Goal: Information Seeking & Learning: Learn about a topic

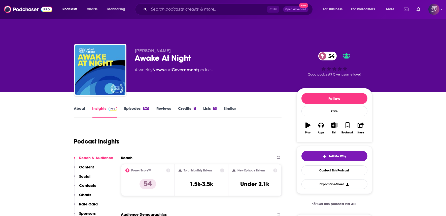
click at [79, 106] on link "About" at bounding box center [79, 112] width 11 height 12
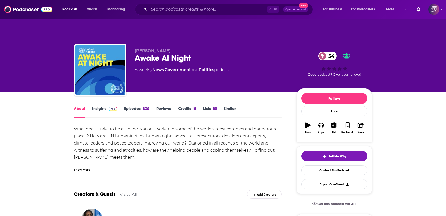
click at [201, 53] on div "Awake At Night 54" at bounding box center [212, 58] width 154 height 10
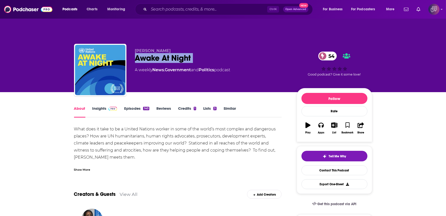
click at [201, 53] on div "Awake At Night 54" at bounding box center [212, 58] width 154 height 10
copy div "Awake At Night 54"
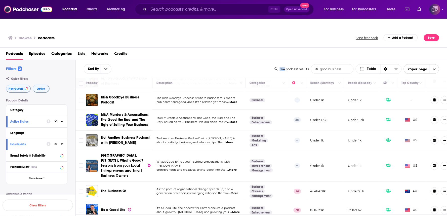
scroll to position [373, 0]
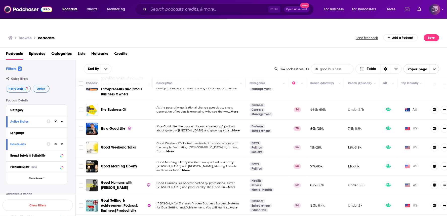
click at [239, 206] on p "for Goal Setting and Achievement. You will learn a ...More" at bounding box center [199, 208] width 85 height 4
click at [235, 195] on td "Anne Bachrach shares Proven Business Success Systems for Goal Setting and Achie…" at bounding box center [199, 205] width 93 height 21
click at [235, 206] on span "...More" at bounding box center [233, 208] width 10 height 4
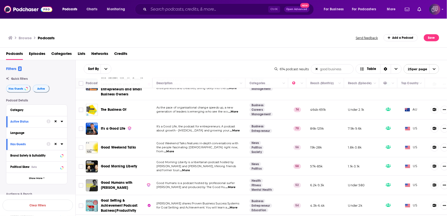
click at [235, 206] on span "...More" at bounding box center [233, 208] width 10 height 4
drag, startPoint x: 124, startPoint y: 189, endPoint x: 151, endPoint y: 134, distance: 61.7
click at [151, 145] on div "Good Weekend Talks" at bounding box center [127, 147] width 52 height 5
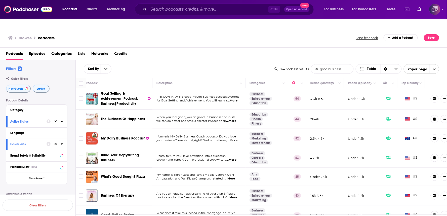
drag, startPoint x: 124, startPoint y: 109, endPoint x: 149, endPoint y: 116, distance: 25.6
click at [149, 116] on td "The Business Of Happiness" at bounding box center [119, 119] width 67 height 19
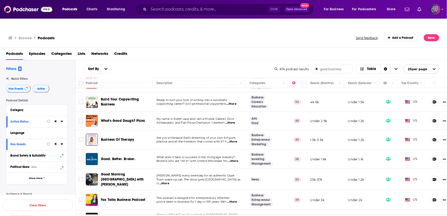
click at [237, 159] on span "...More" at bounding box center [233, 161] width 10 height 4
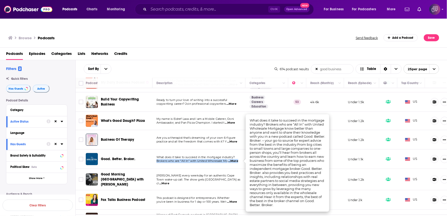
click at [238, 159] on span "...More" at bounding box center [233, 161] width 10 height 4
click at [194, 50] on div "Podcasts Episodes Categories Lists Networks Credits" at bounding box center [225, 55] width 438 height 10
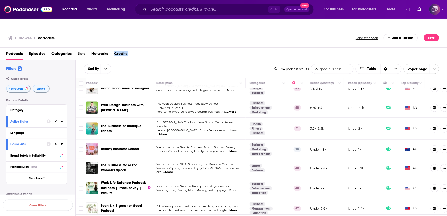
scroll to position [252, 0]
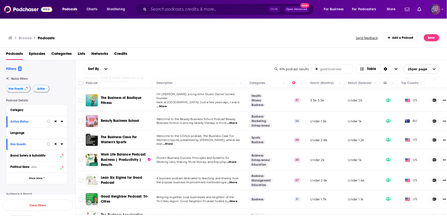
click at [237, 160] on span "...More" at bounding box center [232, 162] width 10 height 4
click at [231, 160] on span "...More" at bounding box center [232, 162] width 10 height 4
click at [211, 64] on div "Sort By good business List Search Input Search the results... Table" at bounding box center [179, 69] width 191 height 10
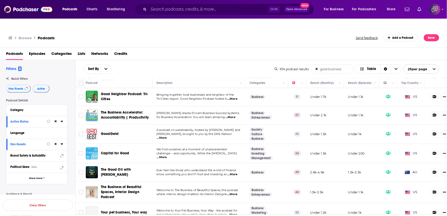
scroll to position [360, 0]
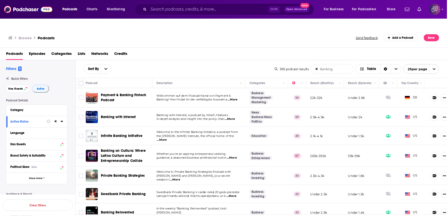
click at [196, 60] on div "Sort By Banking List Search Input Search the results... Table 365 podcast resul…" at bounding box center [262, 69] width 372 height 18
click at [213, 64] on div "Sort By Banking List Search Input Search the results... Table" at bounding box center [179, 69] width 191 height 10
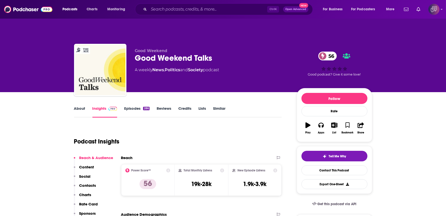
click at [224, 53] on div "Good Weekend Talks 56" at bounding box center [212, 58] width 154 height 10
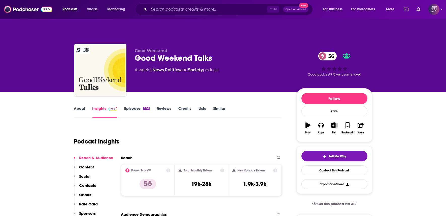
click at [224, 53] on div "Good Weekend Talks 56" at bounding box center [212, 58] width 154 height 10
click at [80, 106] on link "About" at bounding box center [79, 112] width 11 height 12
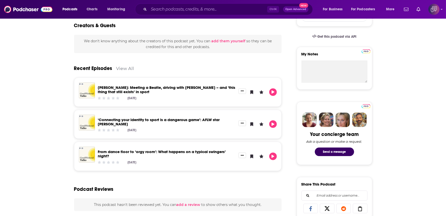
scroll to position [168, 0]
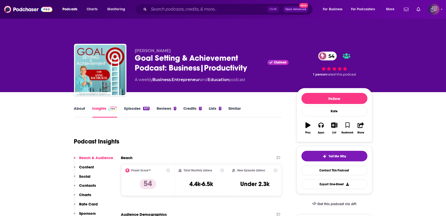
click at [261, 62] on div "Goal Setting & Achievement Podcast: Business|Productivity Claimed 54" at bounding box center [212, 63] width 154 height 20
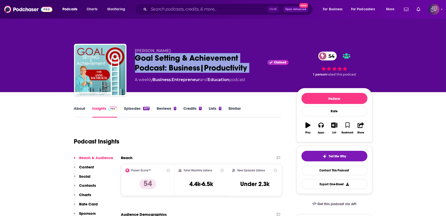
click at [261, 62] on div "Goal Setting & Achievement Podcast: Business|Productivity Claimed 54" at bounding box center [212, 63] width 154 height 20
copy div "Goal Setting & Achievement Podcast: Business|Productivity"
click at [80, 106] on link "About" at bounding box center [79, 112] width 11 height 12
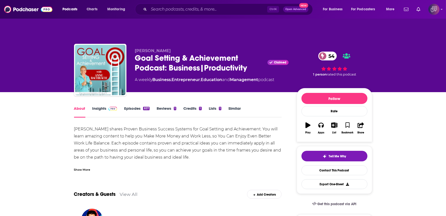
click at [87, 167] on div "Show More" at bounding box center [82, 169] width 16 height 5
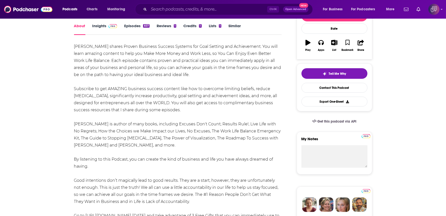
scroll to position [28, 0]
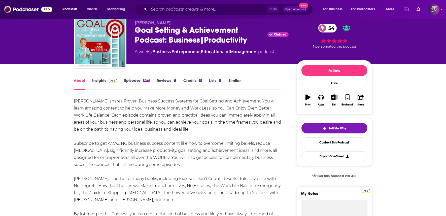
click at [106, 78] on link "Insights" at bounding box center [104, 84] width 25 height 12
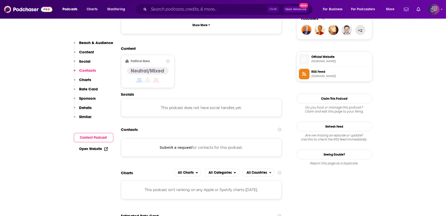
scroll to position [392, 0]
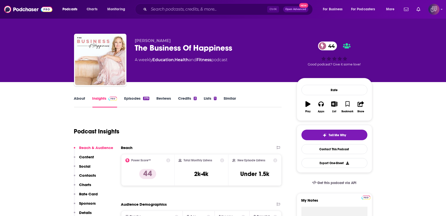
click at [244, 44] on div "The Business Of Happiness 44" at bounding box center [212, 48] width 154 height 10
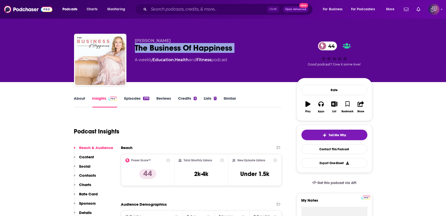
click at [244, 44] on div "The Business Of Happiness 44" at bounding box center [212, 48] width 154 height 10
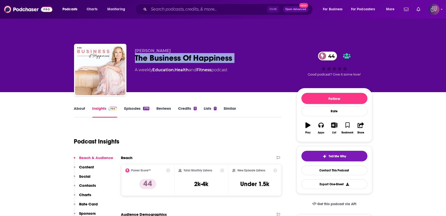
click at [75, 106] on link "About" at bounding box center [79, 112] width 11 height 12
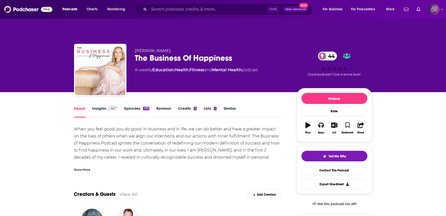
click at [104, 106] on link "Insights" at bounding box center [104, 112] width 25 height 12
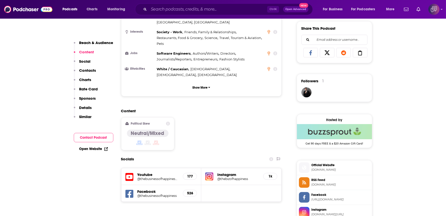
scroll to position [392, 0]
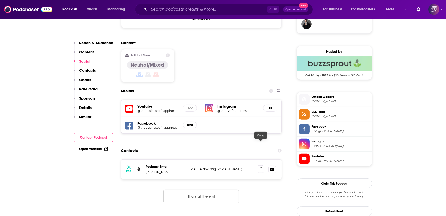
click at [262, 167] on icon at bounding box center [261, 169] width 4 height 4
click at [263, 165] on span at bounding box center [261, 169] width 8 height 8
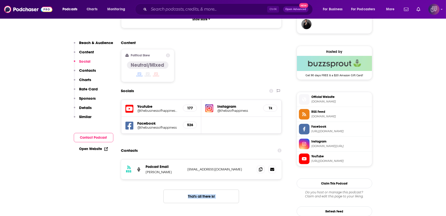
click at [258, 165] on span at bounding box center [261, 169] width 8 height 8
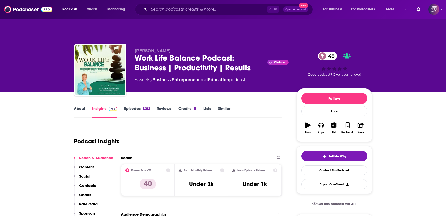
click at [252, 61] on div "Work Life Balance Podcast: Business | Productivity | Results Claimed 40" at bounding box center [212, 63] width 154 height 20
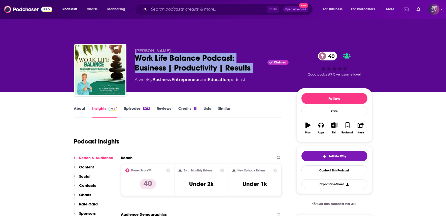
click at [252, 61] on div "Work Life Balance Podcast: Business | Productivity | Results Claimed 40" at bounding box center [212, 63] width 154 height 20
click at [253, 61] on div "Work Life Balance Podcast: Business | Productivity | Results Claimed 40" at bounding box center [212, 63] width 154 height 20
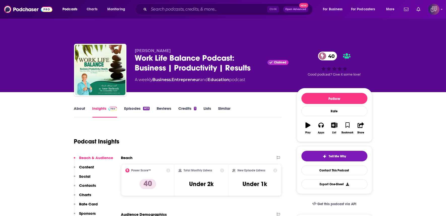
click at [253, 61] on div "Work Life Balance Podcast: Business | Productivity | Results Claimed 40" at bounding box center [212, 63] width 154 height 20
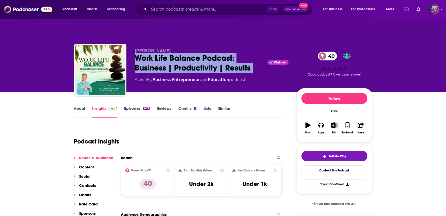
copy div "Work Life Balance Podcast: Business | Productivity | Results"
